Goal: Information Seeking & Learning: Learn about a topic

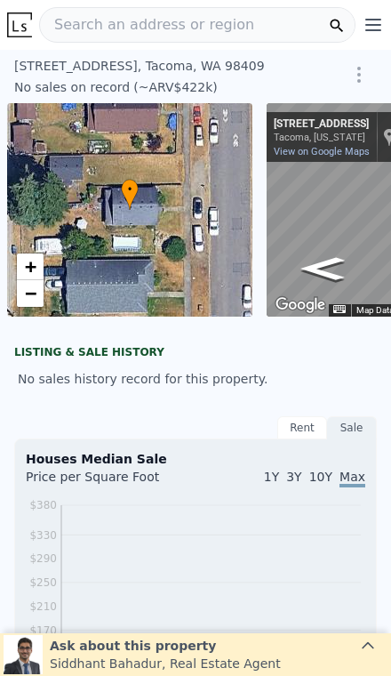
scroll to position [0, 128]
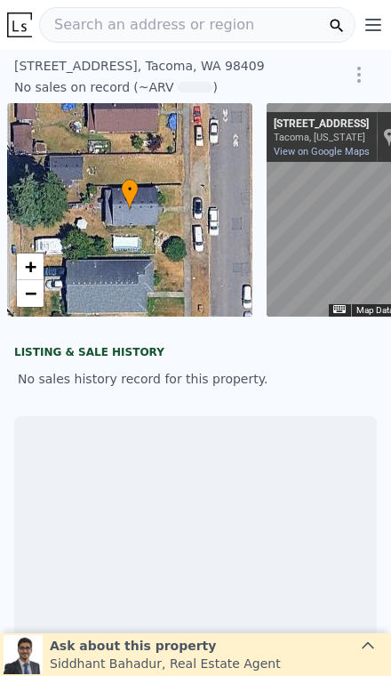
scroll to position [0, 128]
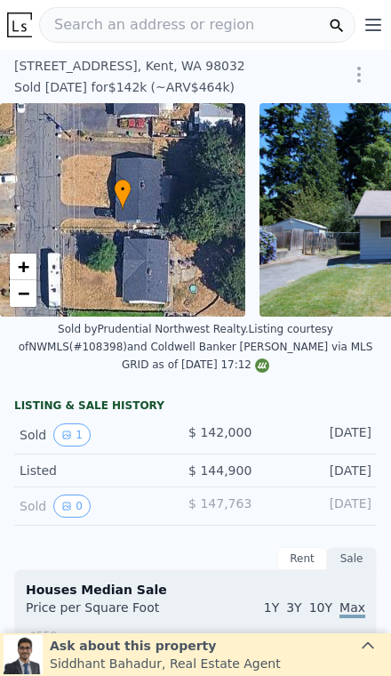
click at [171, 25] on span "Search an address or region" at bounding box center [147, 24] width 214 height 21
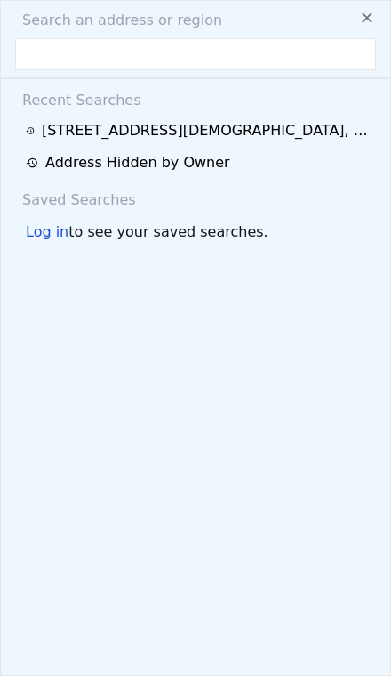
click at [95, 60] on input "text" at bounding box center [195, 54] width 361 height 32
type input "128 Trevor Ln"
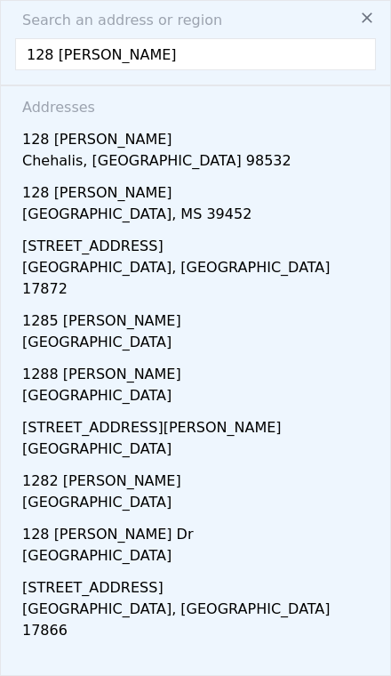
click at [259, 143] on div "128 Trevor Ln" at bounding box center [199, 136] width 354 height 28
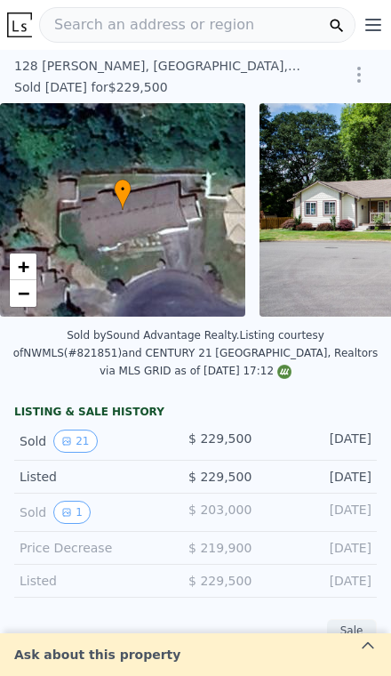
type input "-$ 243,368"
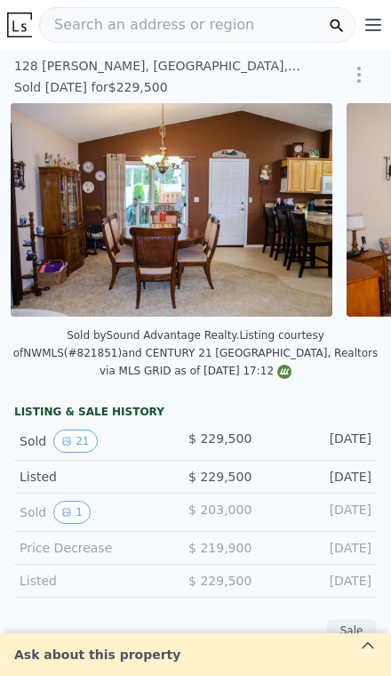
scroll to position [0, 2953]
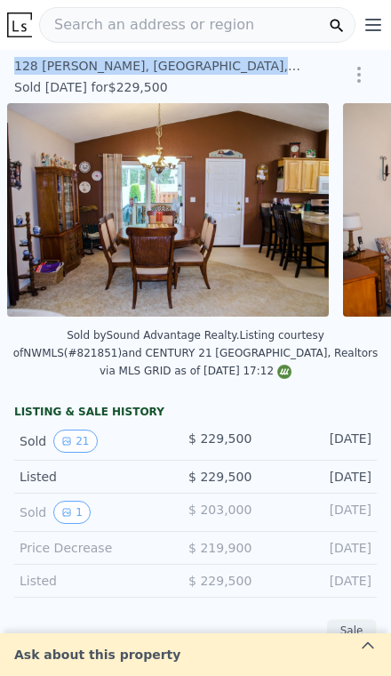
copy div "128 Trevor Ln , Lewis County , WA 98532"
type input "$ 504,000"
type input "$ 224,111"
copy div "128 Trevor Ln ,"
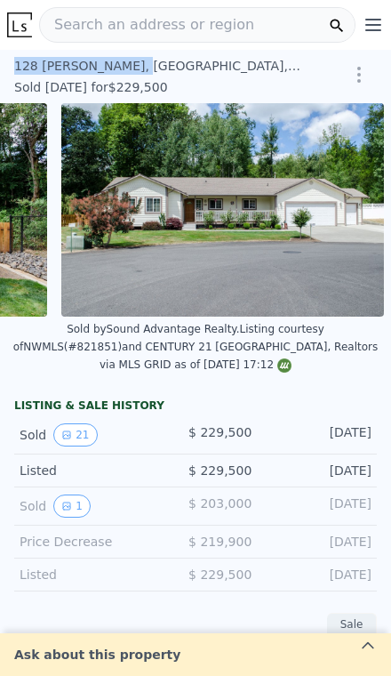
scroll to position [0, 6938]
click at [84, 423] on button "21" at bounding box center [75, 434] width 44 height 23
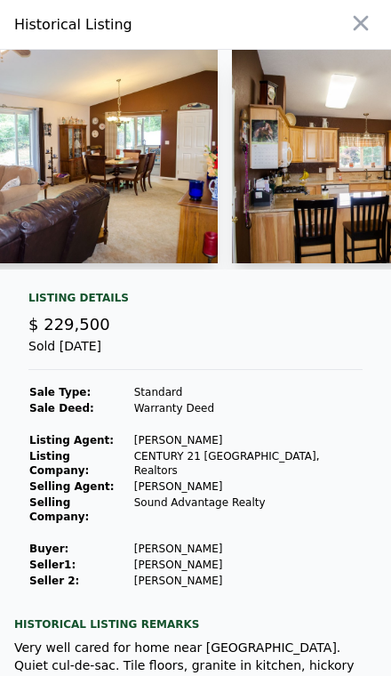
scroll to position [0, 0]
click at [362, 33] on icon "button" at bounding box center [361, 23] width 25 height 25
